Goal: Task Accomplishment & Management: Use online tool/utility

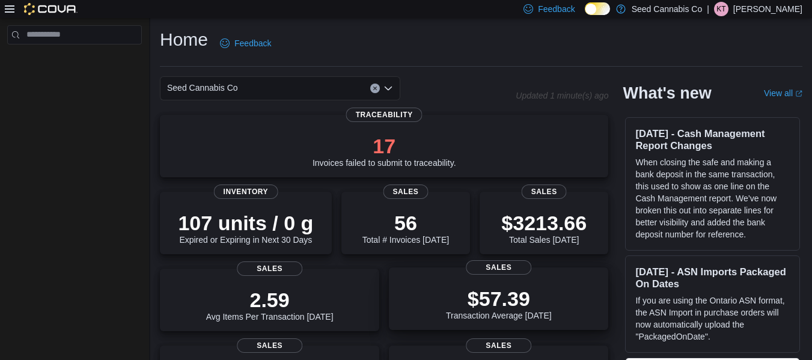
click at [532, 294] on p "$57.39" at bounding box center [499, 299] width 106 height 24
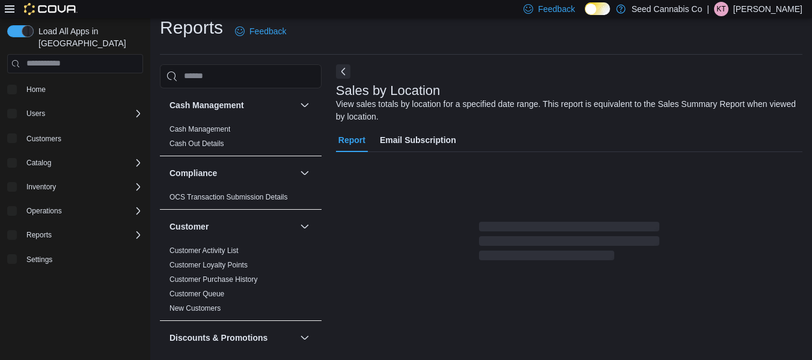
scroll to position [20, 0]
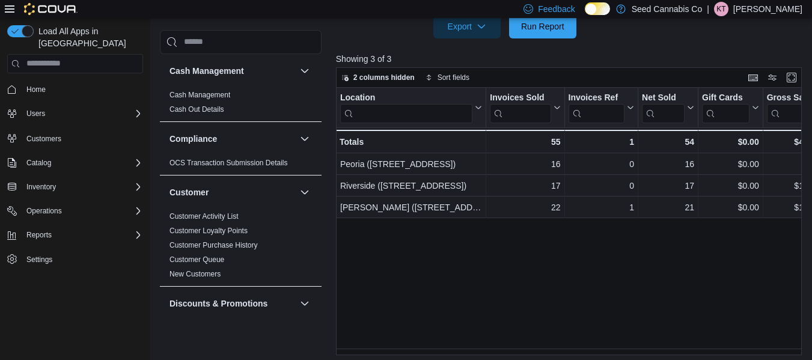
scroll to position [414, 0]
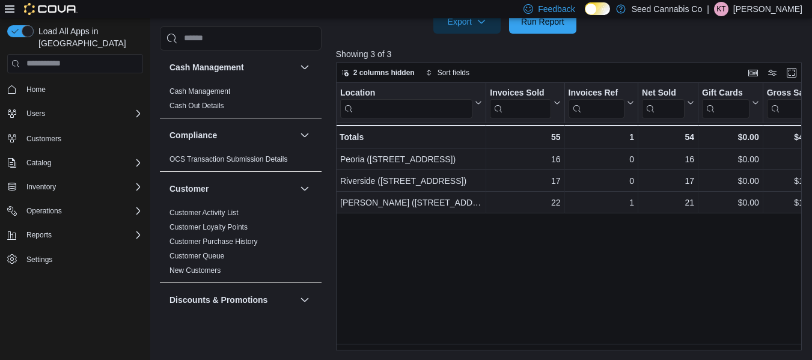
drag, startPoint x: 435, startPoint y: 343, endPoint x: 444, endPoint y: 344, distance: 9.0
click at [444, 344] on div "Location Click to view column header actions Invoices Sold Click to view column…" at bounding box center [571, 217] width 471 height 268
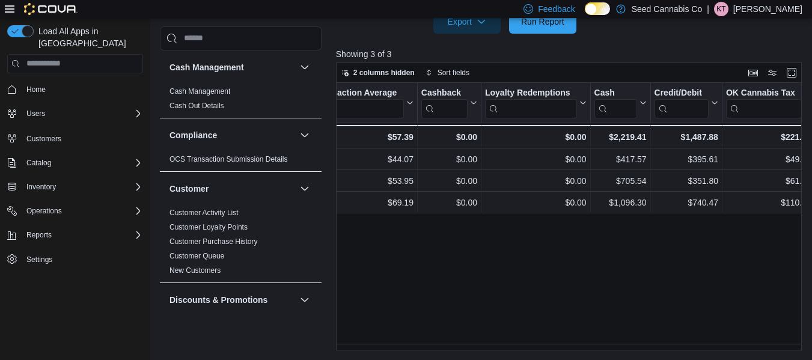
scroll to position [0, 1368]
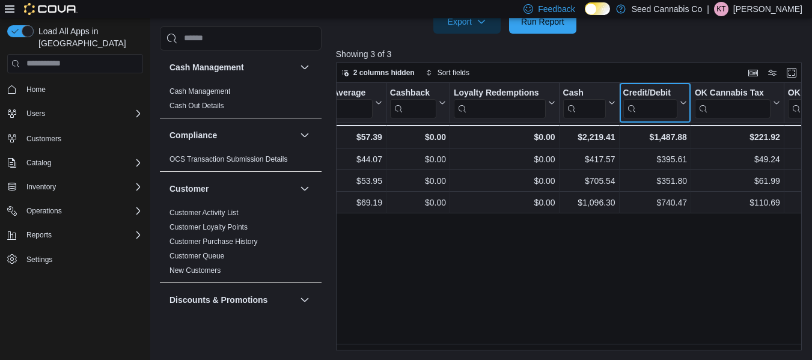
click at [683, 106] on icon at bounding box center [683, 102] width 10 height 7
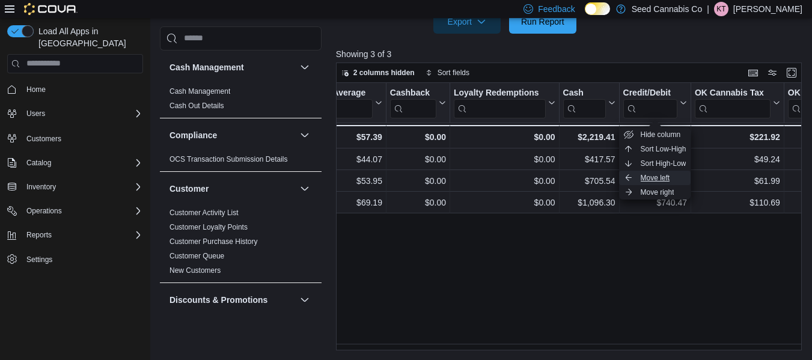
click at [637, 171] on button "Move left" at bounding box center [655, 178] width 72 height 14
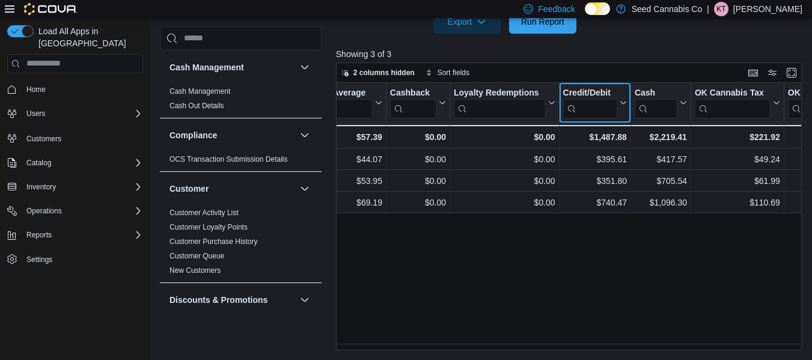
drag, startPoint x: 561, startPoint y: 93, endPoint x: 346, endPoint y: 92, distance: 215.3
click at [346, 92] on div "Location Click to view column header actions Invoices Sold Click to view column…" at bounding box center [55, 116] width 2174 height 66
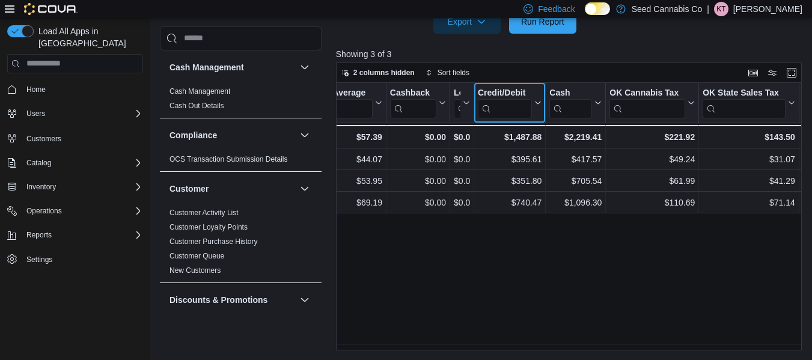
click at [482, 83] on div "Credit/Debit Click to view column header actions" at bounding box center [510, 103] width 72 height 40
drag, startPoint x: 478, startPoint y: 92, endPoint x: 382, endPoint y: 90, distance: 96.2
click at [382, 90] on div "Location Click to view column header actions Invoices Sold Click to view column…" at bounding box center [12, 116] width 2089 height 66
drag, startPoint x: 536, startPoint y: 100, endPoint x: 426, endPoint y: 96, distance: 109.5
click at [426, 96] on div "Location Click to view column header actions Invoices Sold Click to view column…" at bounding box center [12, 116] width 2089 height 66
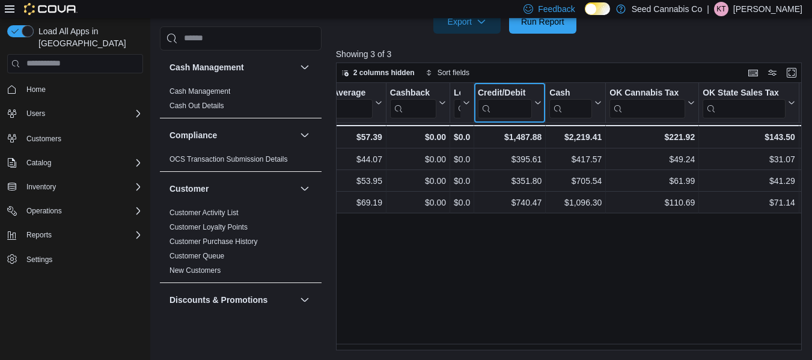
click at [536, 106] on icon at bounding box center [537, 102] width 10 height 7
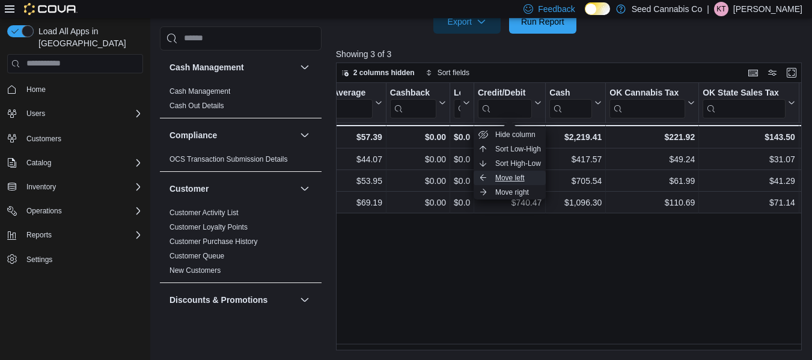
click at [521, 176] on span "Move left" at bounding box center [510, 178] width 29 height 10
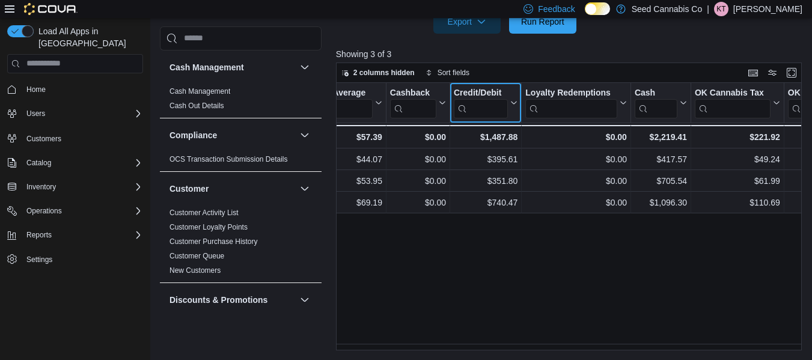
click at [514, 106] on icon at bounding box center [513, 102] width 10 height 7
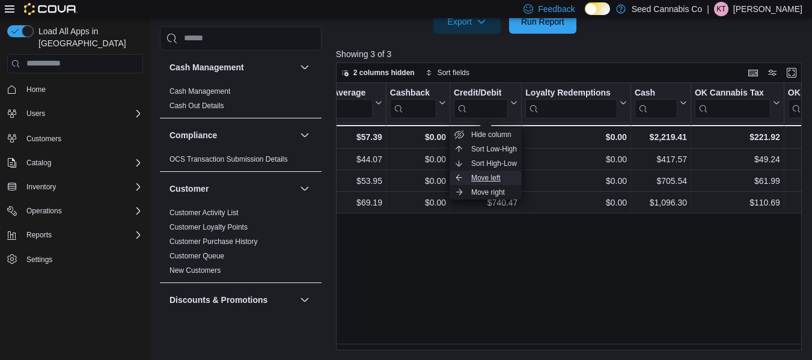
click at [503, 178] on button "Move left" at bounding box center [486, 178] width 72 height 14
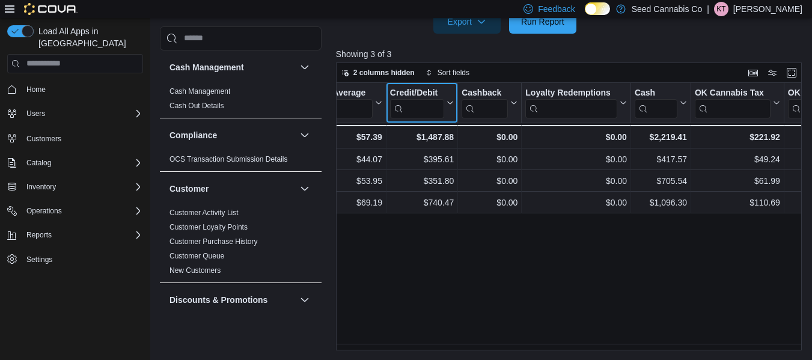
click at [447, 105] on icon at bounding box center [449, 102] width 10 height 7
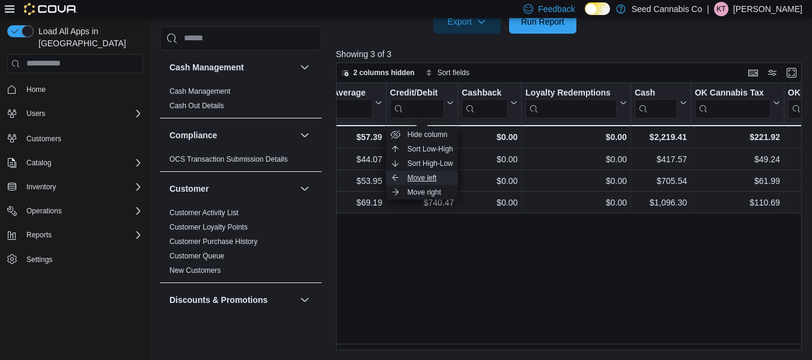
click at [436, 176] on span "Move left" at bounding box center [422, 178] width 29 height 10
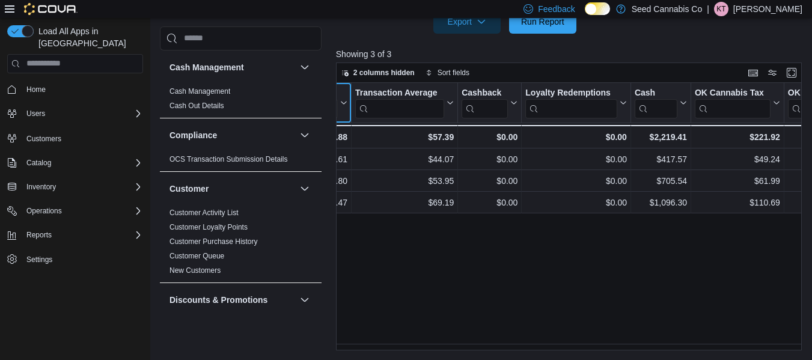
scroll to position [0, 1312]
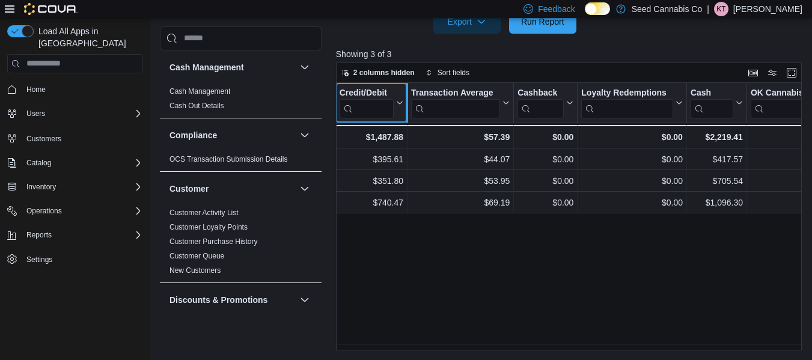
click at [404, 99] on div at bounding box center [407, 103] width 10 height 40
click at [398, 99] on icon at bounding box center [399, 102] width 10 height 7
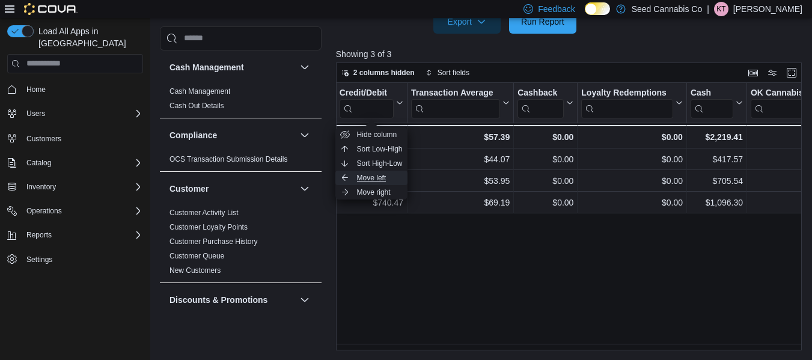
click at [387, 176] on button "Move left" at bounding box center [372, 178] width 72 height 14
drag, startPoint x: 639, startPoint y: 343, endPoint x: 621, endPoint y: 348, distance: 19.3
click at [621, 348] on div "Location Click to view column header actions Invoices Sold Click to view column…" at bounding box center [571, 217] width 471 height 268
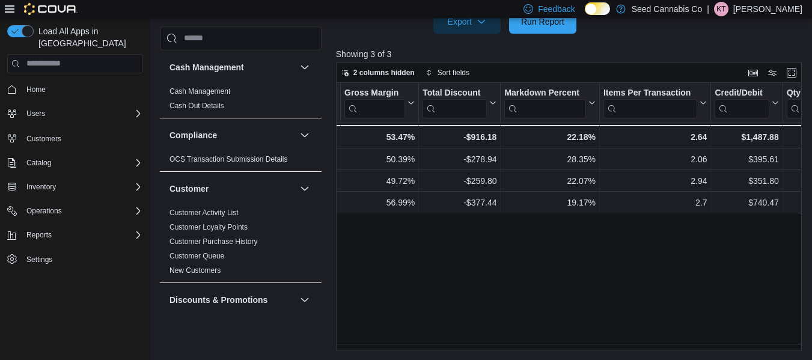
scroll to position [0, 828]
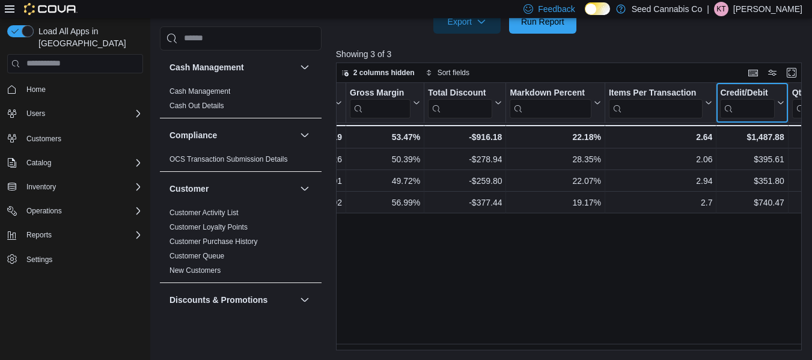
click at [777, 106] on icon at bounding box center [780, 102] width 10 height 7
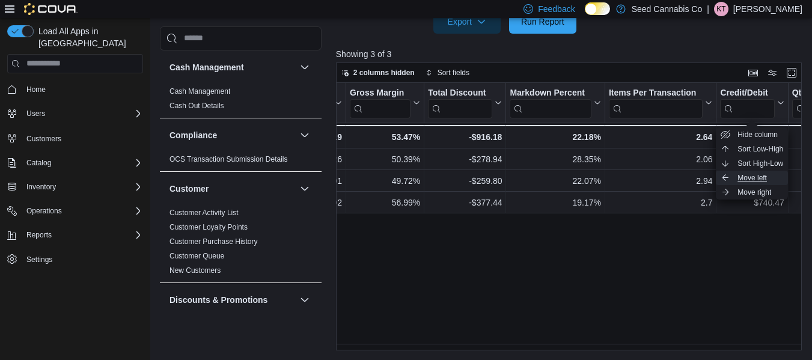
click at [760, 175] on span "Move left" at bounding box center [752, 178] width 29 height 10
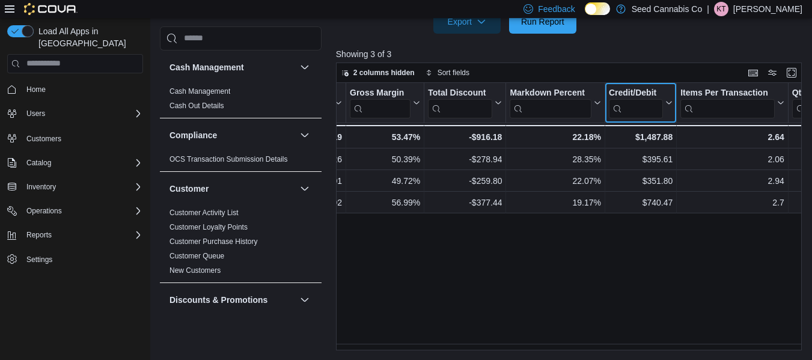
click at [670, 100] on icon at bounding box center [668, 102] width 10 height 7
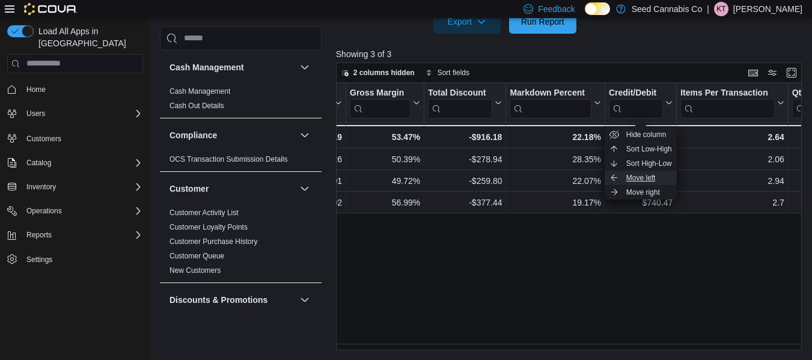
click at [657, 174] on button "Move left" at bounding box center [641, 178] width 72 height 14
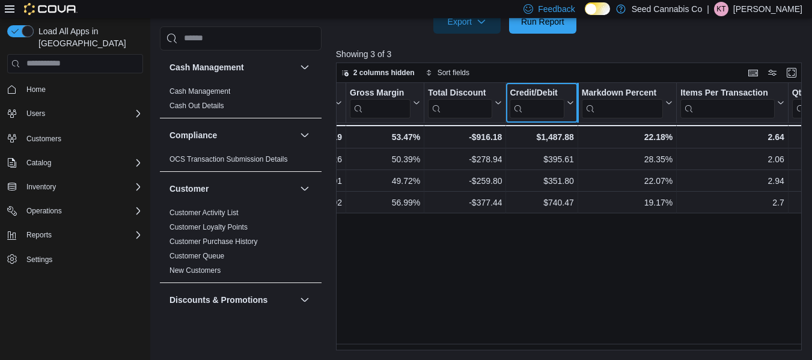
click at [573, 108] on div at bounding box center [578, 103] width 10 height 40
click at [568, 103] on icon at bounding box center [570, 102] width 10 height 7
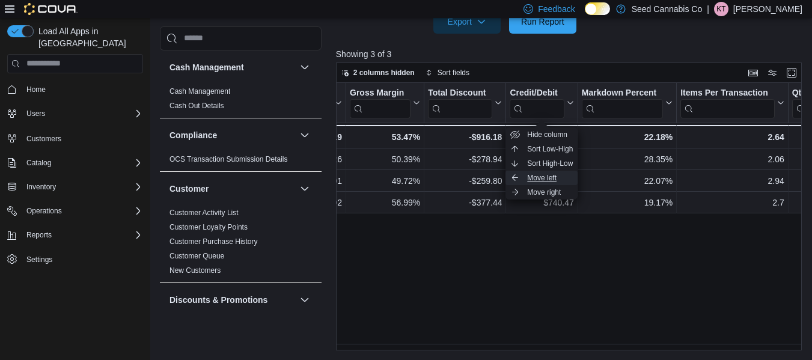
click at [560, 176] on button "Move left" at bounding box center [542, 178] width 72 height 14
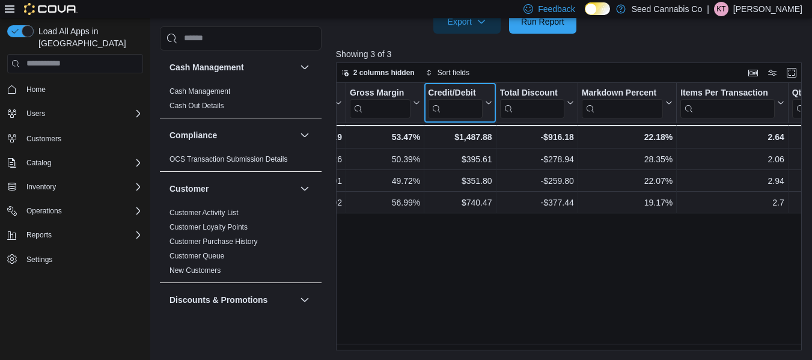
click at [488, 102] on icon at bounding box center [487, 102] width 10 height 7
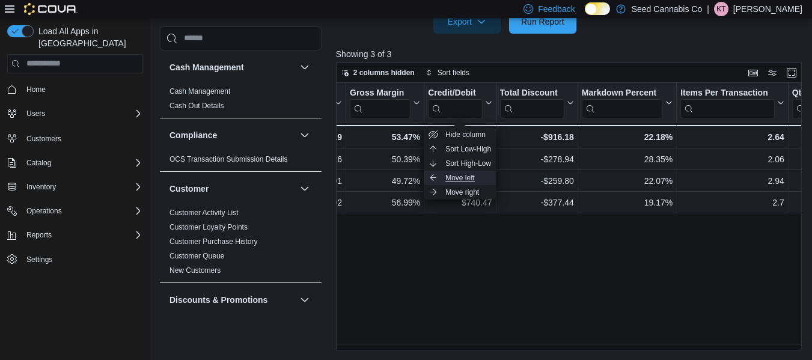
click at [464, 176] on span "Move left" at bounding box center [460, 178] width 29 height 10
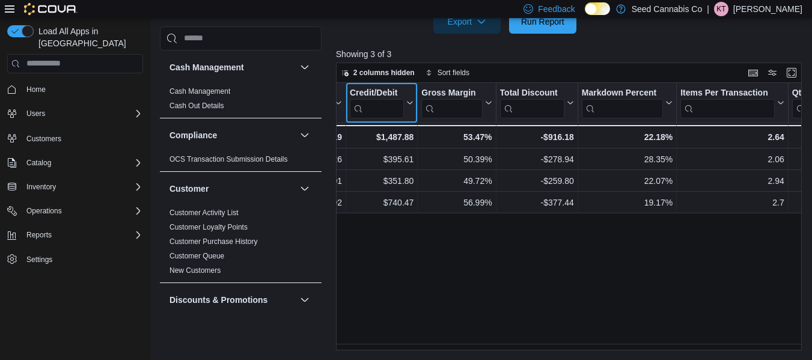
click at [408, 95] on button "Credit/Debit" at bounding box center [382, 103] width 64 height 31
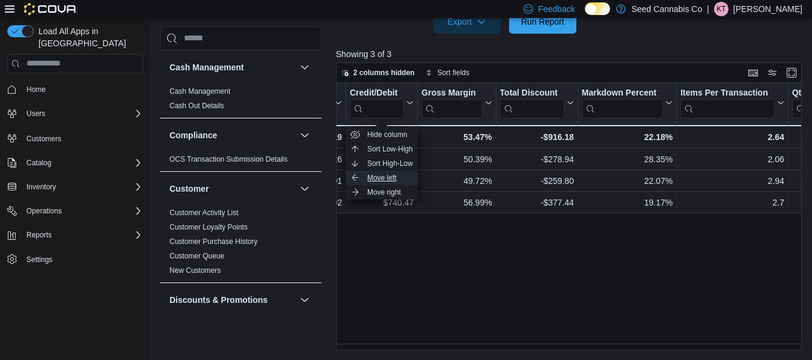
click at [395, 181] on span "Move left" at bounding box center [381, 178] width 29 height 10
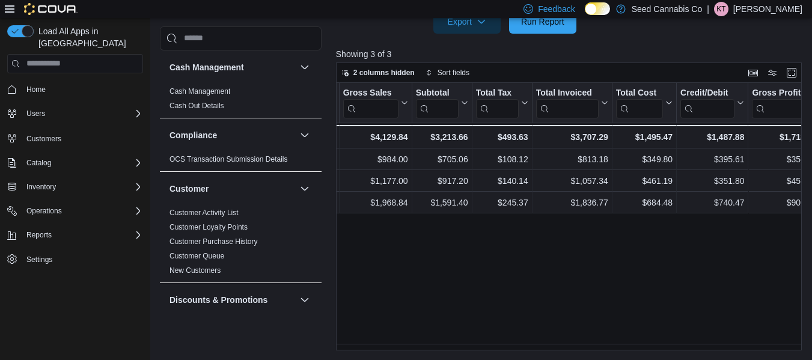
scroll to position [0, 413]
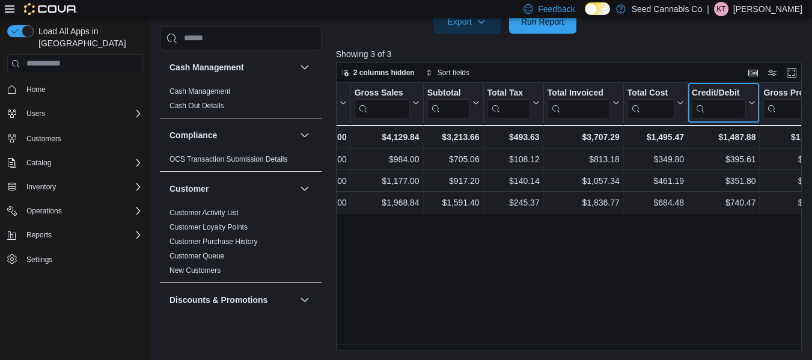
click at [751, 100] on icon at bounding box center [751, 102] width 10 height 7
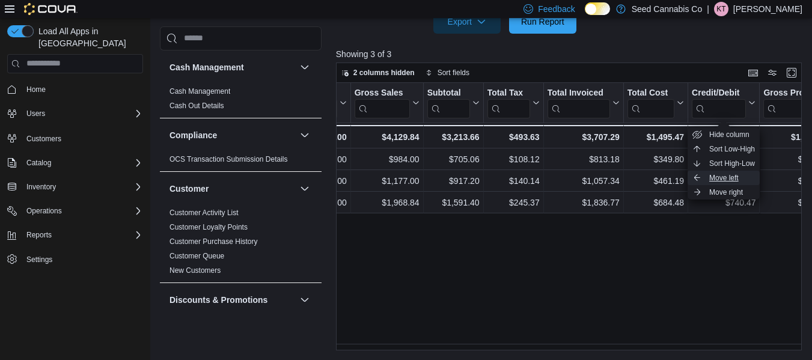
click at [729, 171] on button "Move left" at bounding box center [724, 178] width 72 height 14
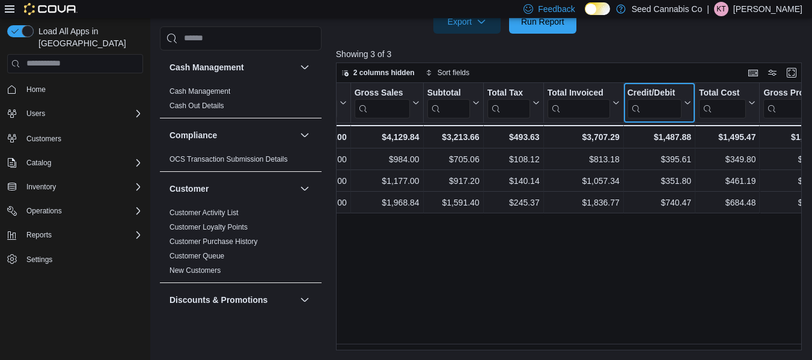
click at [688, 102] on icon at bounding box center [687, 102] width 10 height 7
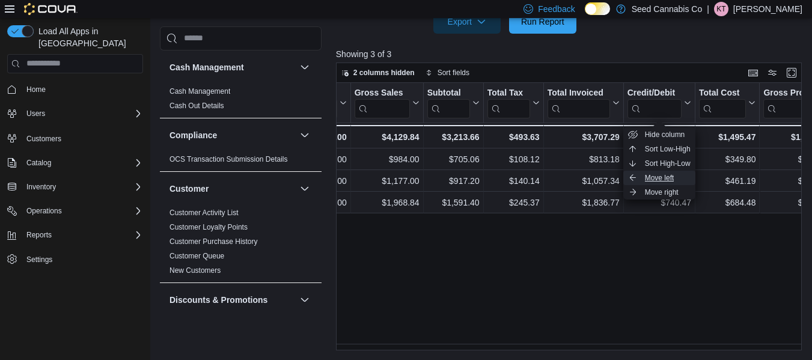
click at [681, 172] on button "Move left" at bounding box center [660, 178] width 72 height 14
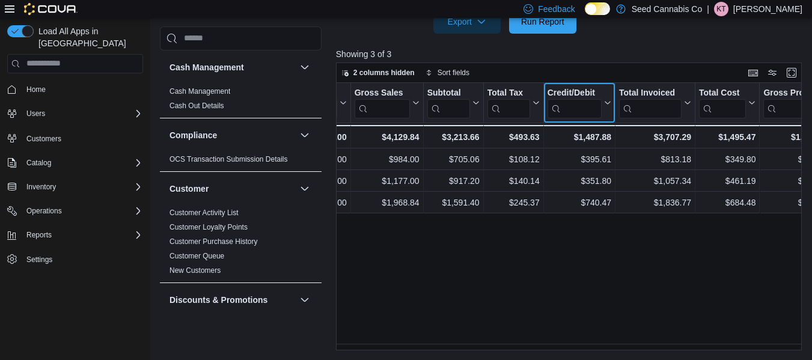
click at [606, 105] on icon at bounding box center [607, 102] width 10 height 7
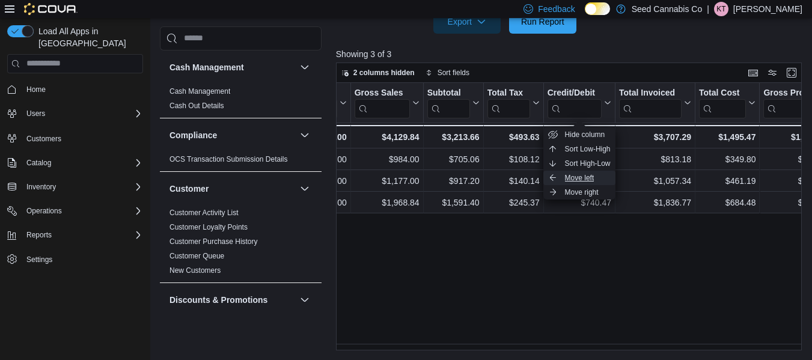
click at [594, 176] on span "Move left" at bounding box center [579, 178] width 29 height 10
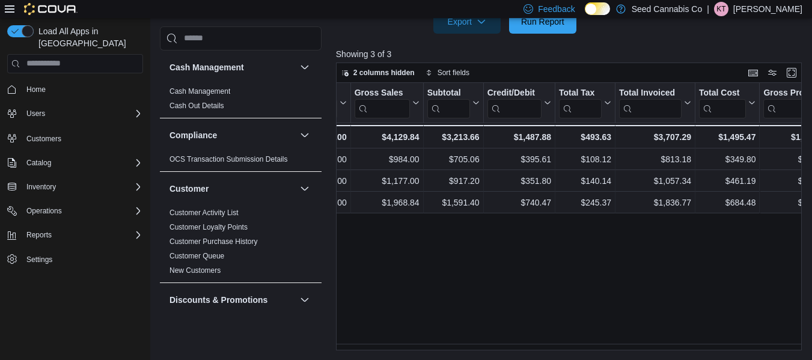
click at [494, 279] on div "Location Click to view column header actions Invoices Sold Click to view column…" at bounding box center [571, 217] width 471 height 268
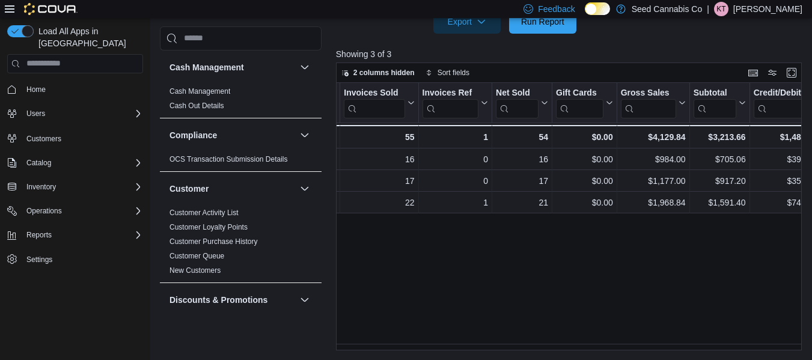
scroll to position [0, 195]
